Goal: Task Accomplishment & Management: Manage account settings

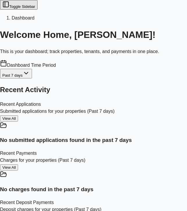
click at [11, 9] on button "Toggle Sidebar" at bounding box center [19, 5] width 38 height 10
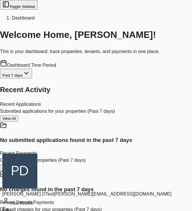
click at [33, 206] on div "Sign out" at bounding box center [86, 210] width 169 height 9
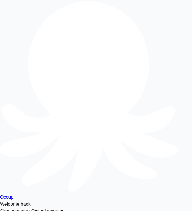
type input "**********"
